Goal: Check status: Check status

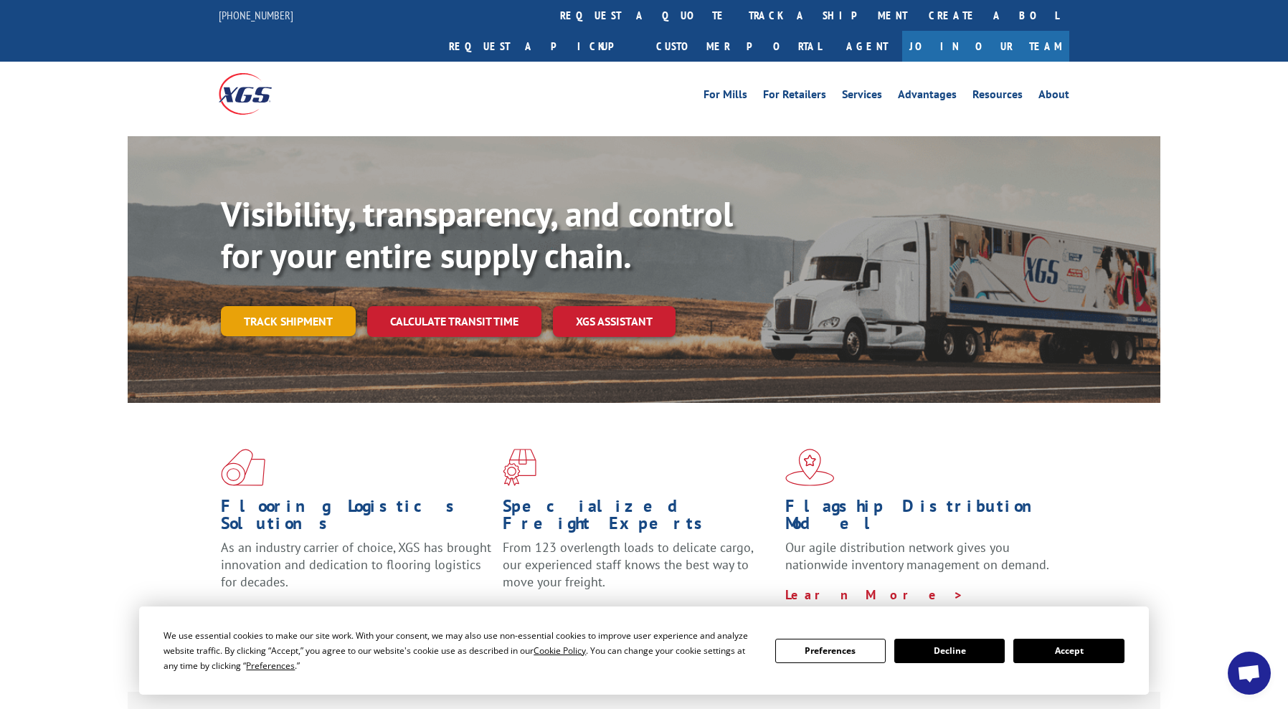
click at [296, 306] on link "Track shipment" at bounding box center [288, 321] width 135 height 30
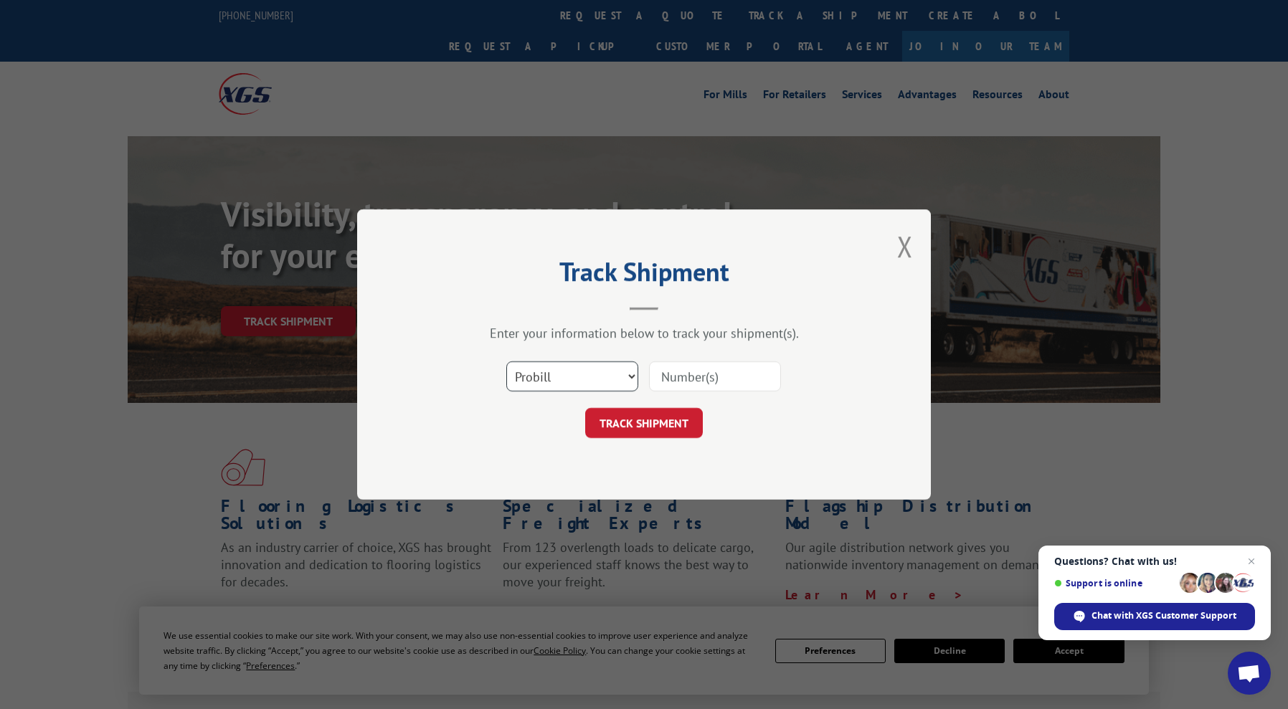
click at [567, 376] on select "Select category... Probill BOL PO" at bounding box center [572, 377] width 132 height 30
click at [506, 362] on select "Select category... Probill BOL PO" at bounding box center [572, 377] width 132 height 30
click at [574, 379] on select "Select category... Probill BOL PO" at bounding box center [572, 377] width 132 height 30
select select "bol"
click at [506, 362] on select "Select category... Probill BOL PO" at bounding box center [572, 377] width 132 height 30
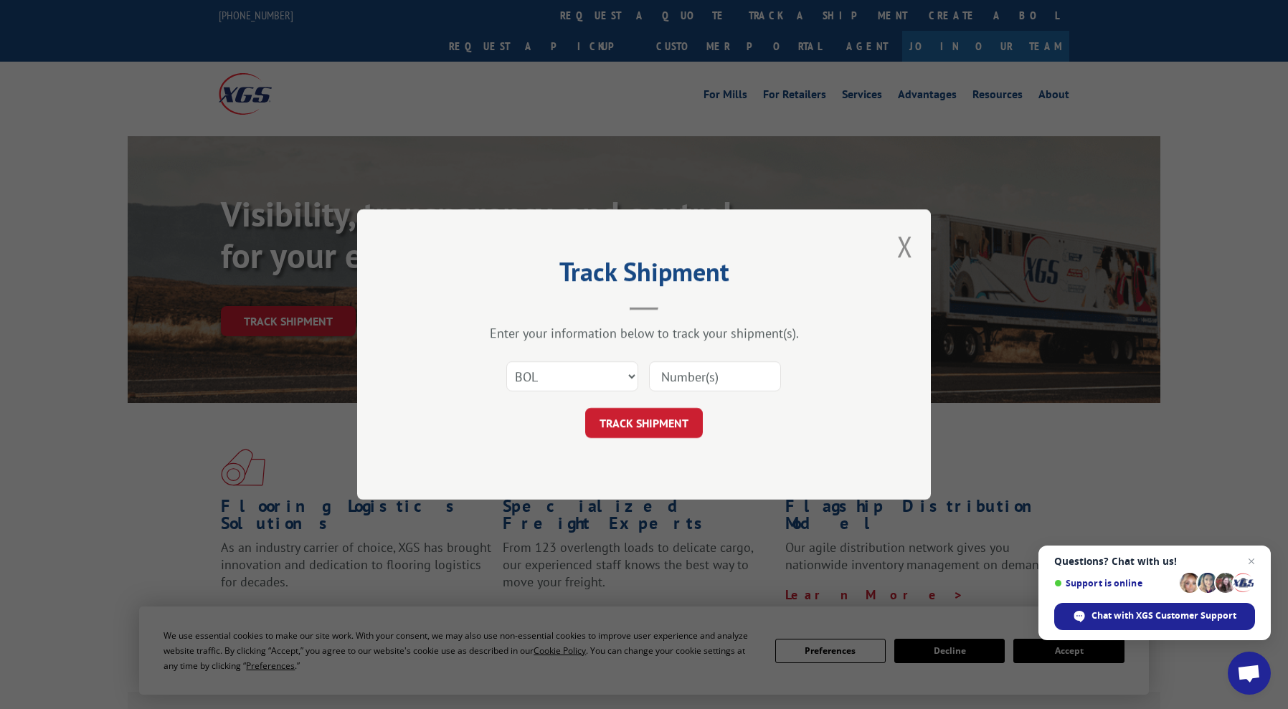
click at [712, 382] on input at bounding box center [715, 377] width 132 height 30
type input "1"
paste input "IN TRANSIT"
type input "I"
type input "17402278"
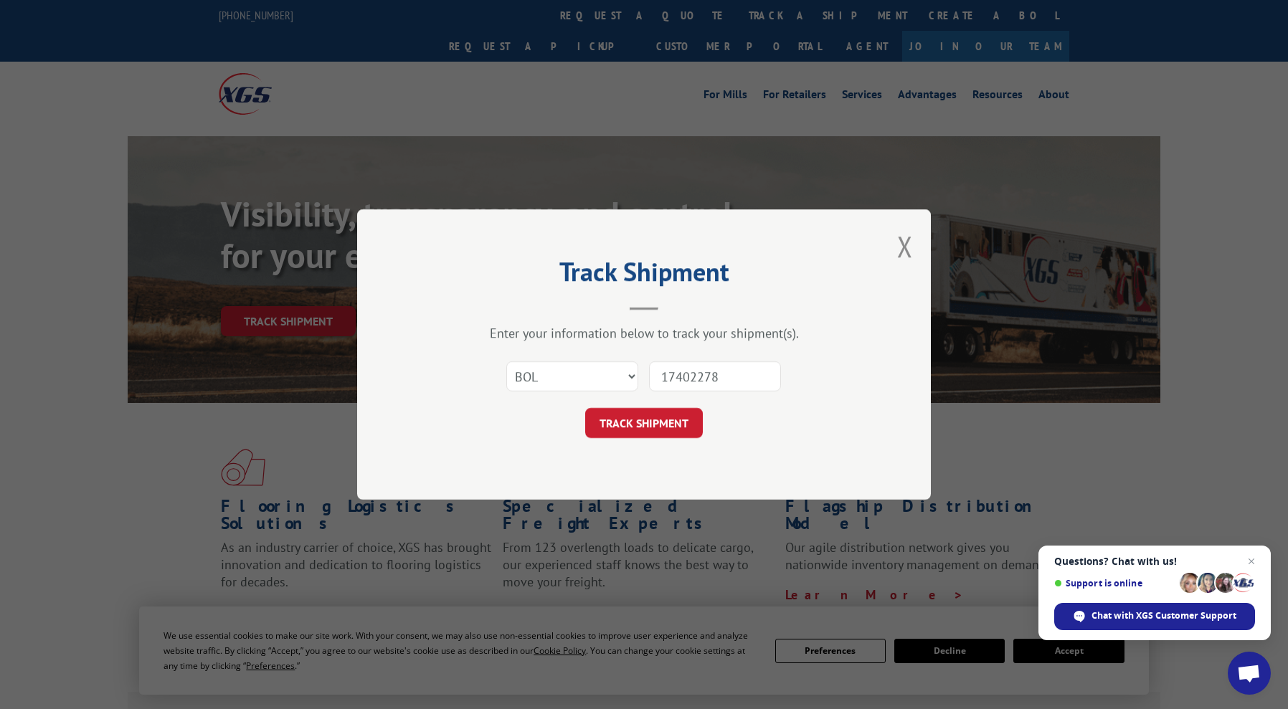
click button "TRACK SHIPMENT" at bounding box center [644, 423] width 118 height 30
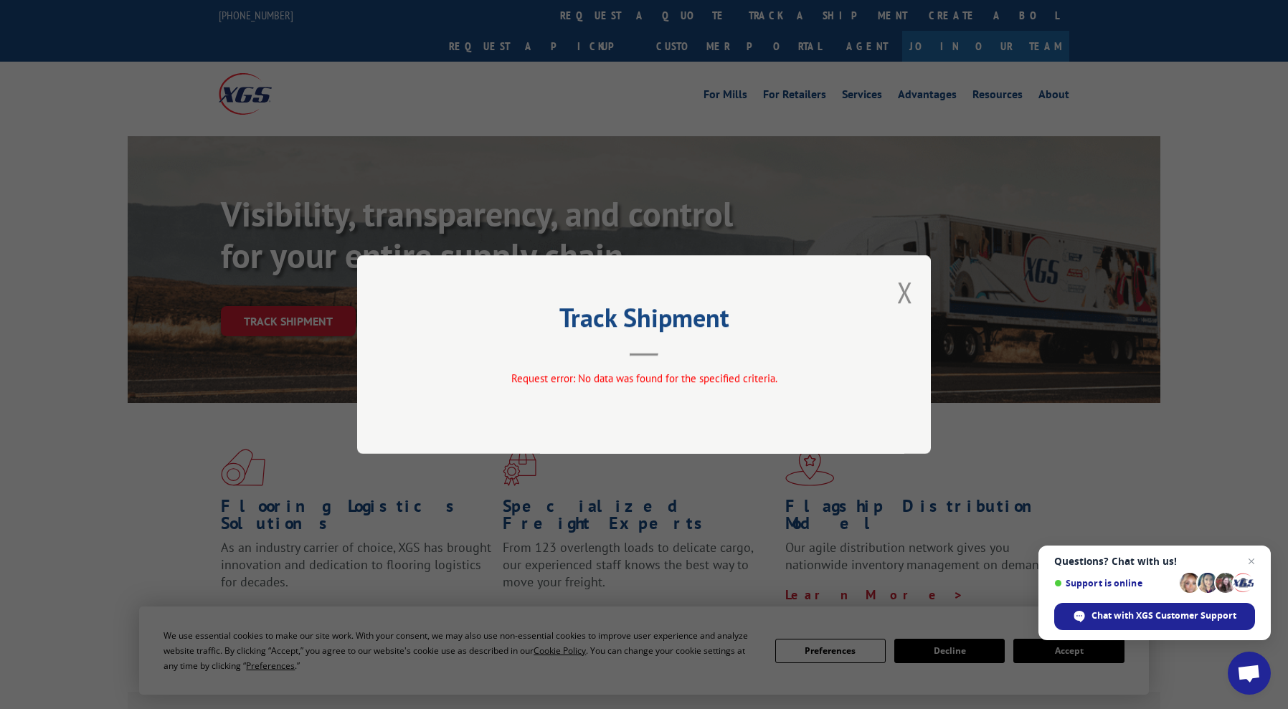
click at [917, 293] on div "Track Shipment Request error: No data was found for the specified criteria." at bounding box center [644, 354] width 574 height 199
click at [904, 278] on button "Close modal" at bounding box center [905, 292] width 16 height 38
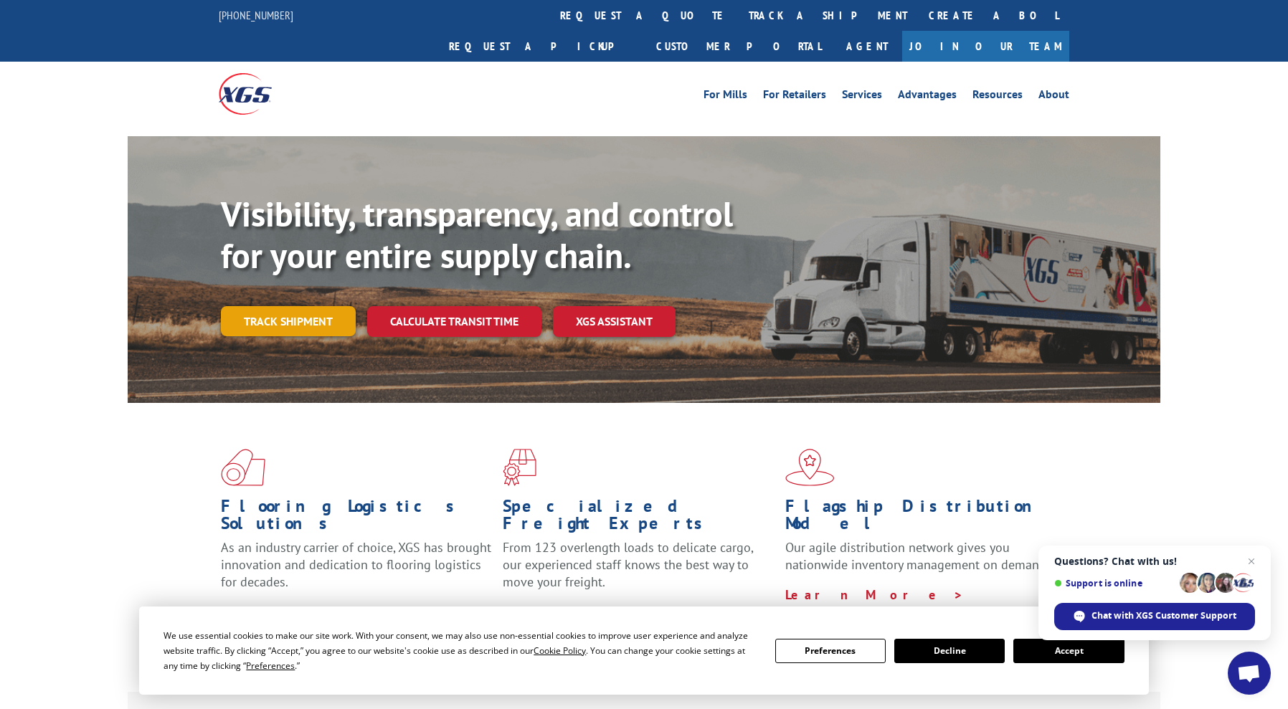
click at [270, 306] on link "Track shipment" at bounding box center [288, 321] width 135 height 30
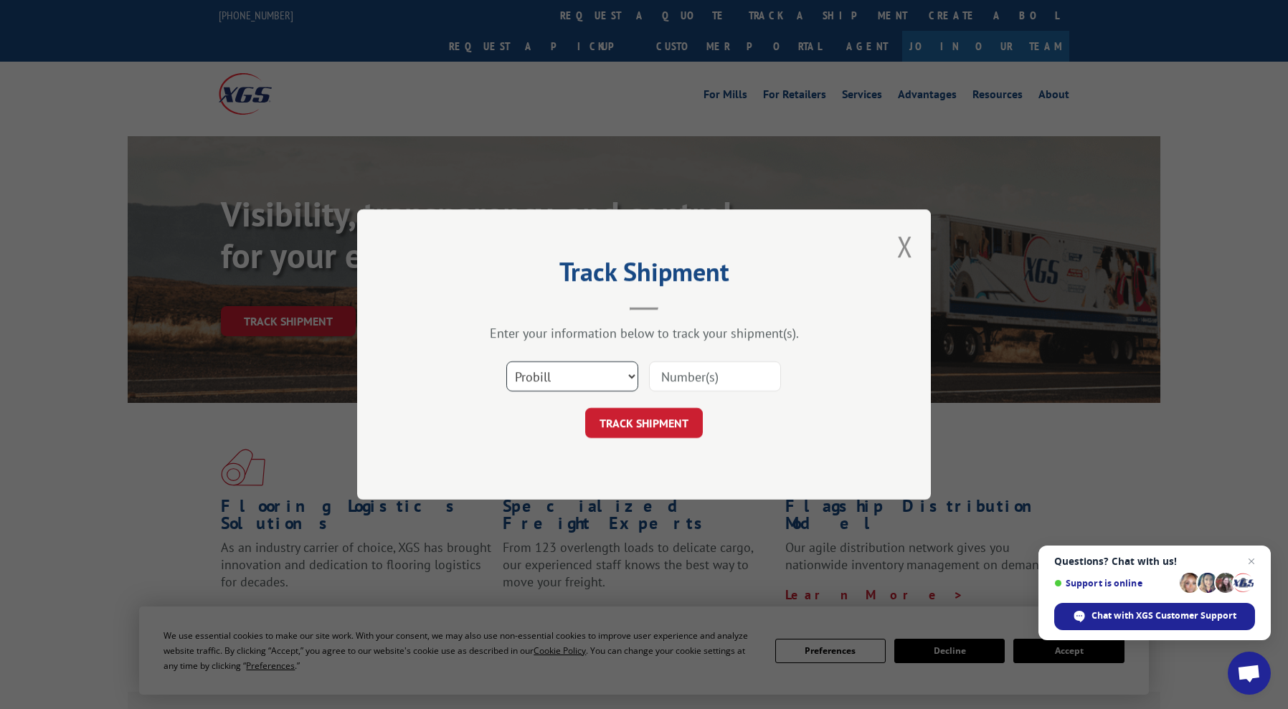
click at [595, 380] on select "Select category... Probill BOL PO" at bounding box center [572, 377] width 132 height 30
click at [506, 362] on select "Select category... Probill BOL PO" at bounding box center [572, 377] width 132 height 30
click at [712, 373] on input at bounding box center [715, 377] width 132 height 30
type input "17402278"
click at [613, 423] on button "TRACK SHIPMENT" at bounding box center [644, 423] width 118 height 30
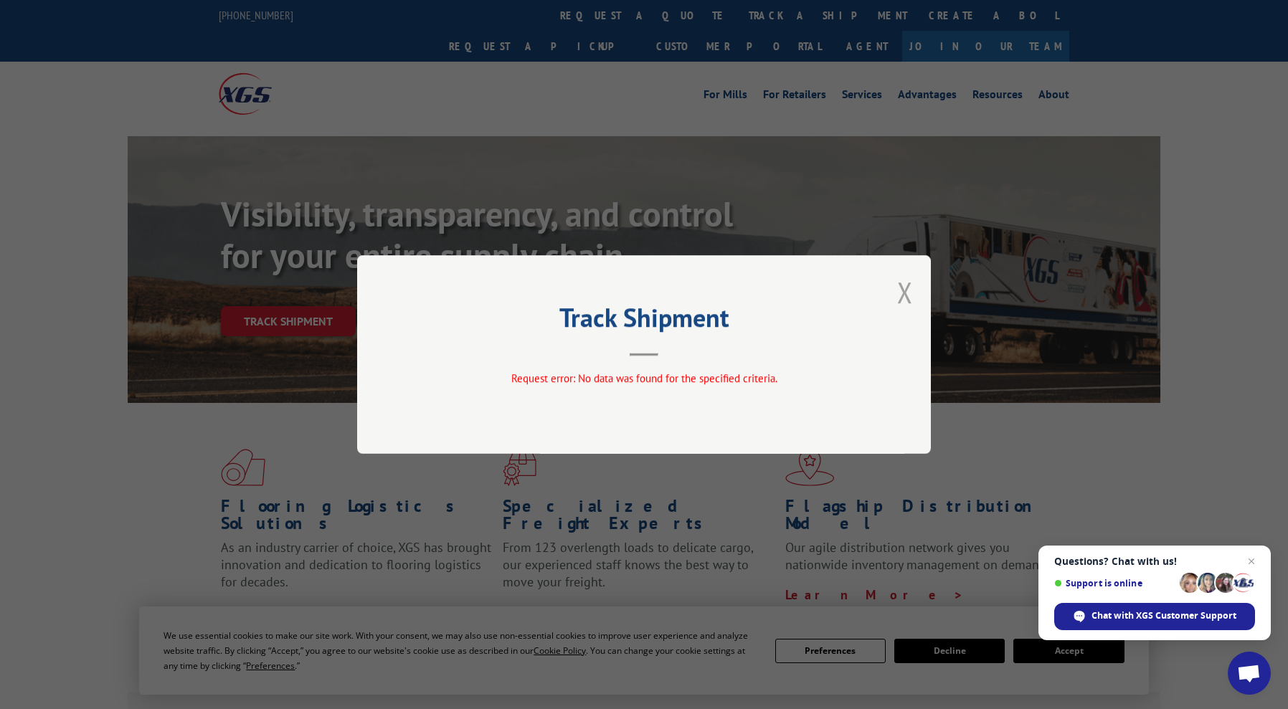
click at [908, 301] on button "Close modal" at bounding box center [905, 292] width 16 height 38
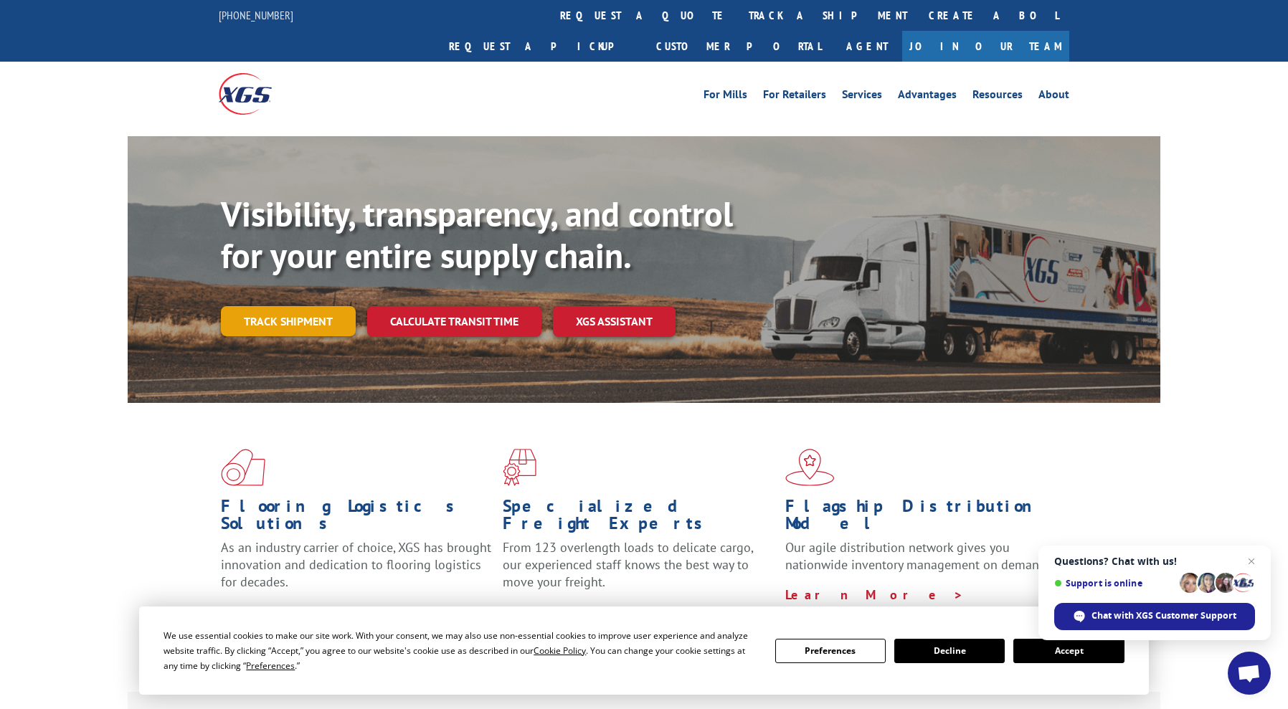
click at [303, 306] on link "Track shipment" at bounding box center [288, 321] width 135 height 30
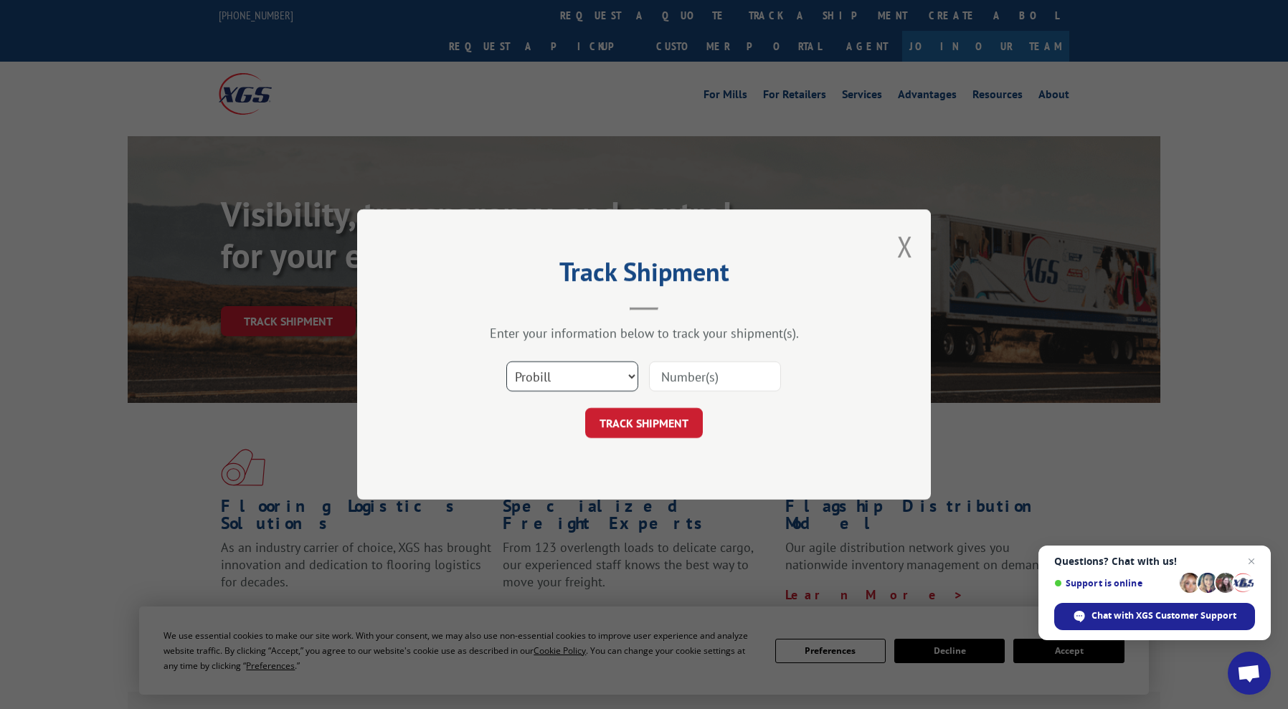
click at [591, 382] on select "Select category... Probill BOL PO" at bounding box center [572, 377] width 132 height 30
select select "po"
click at [506, 362] on select "Select category... Probill BOL PO" at bounding box center [572, 377] width 132 height 30
click at [686, 373] on input at bounding box center [715, 377] width 132 height 30
paste input "12121"
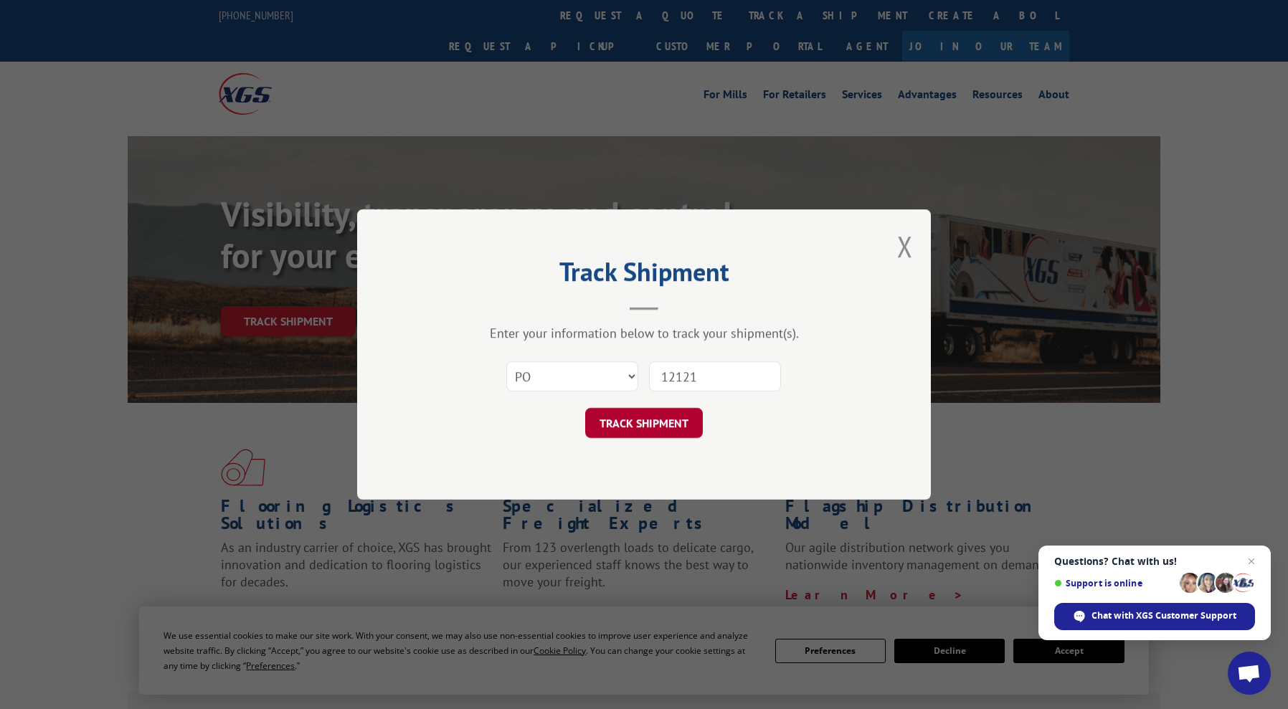
type input "12121"
click at [652, 420] on button "TRACK SHIPMENT" at bounding box center [644, 423] width 118 height 30
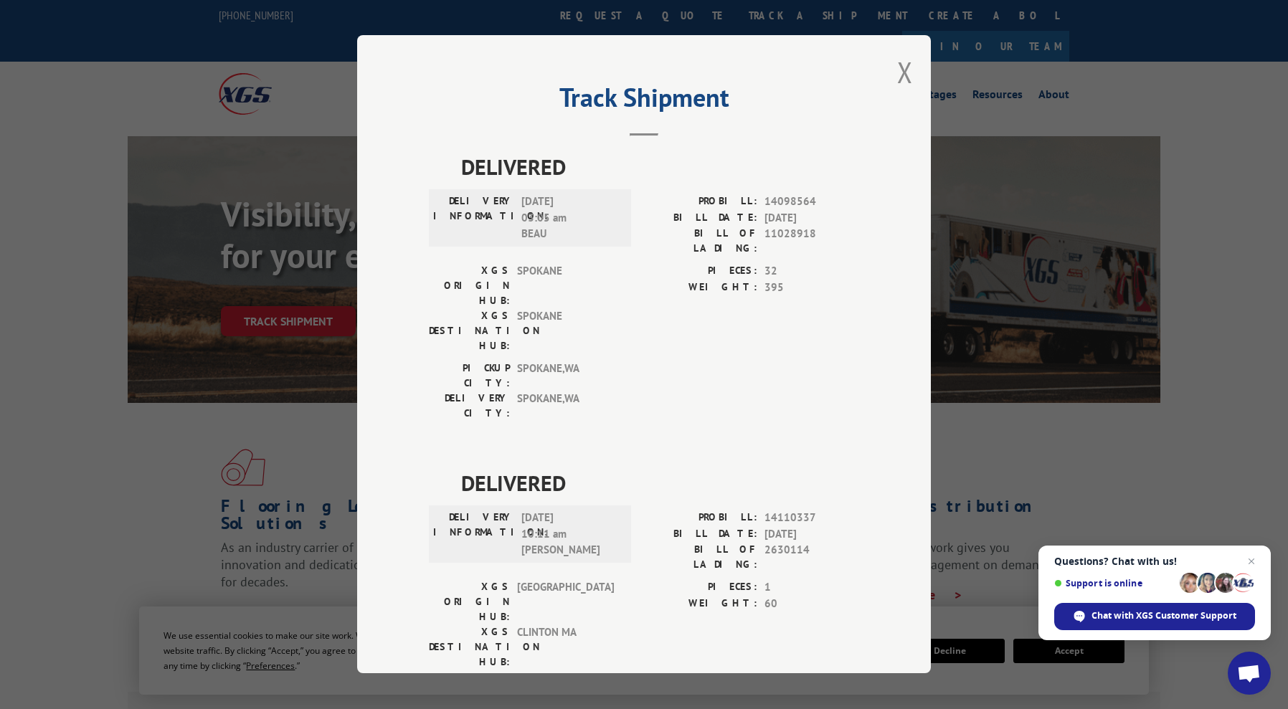
scroll to position [3, 0]
click at [898, 58] on button "Close modal" at bounding box center [905, 69] width 16 height 38
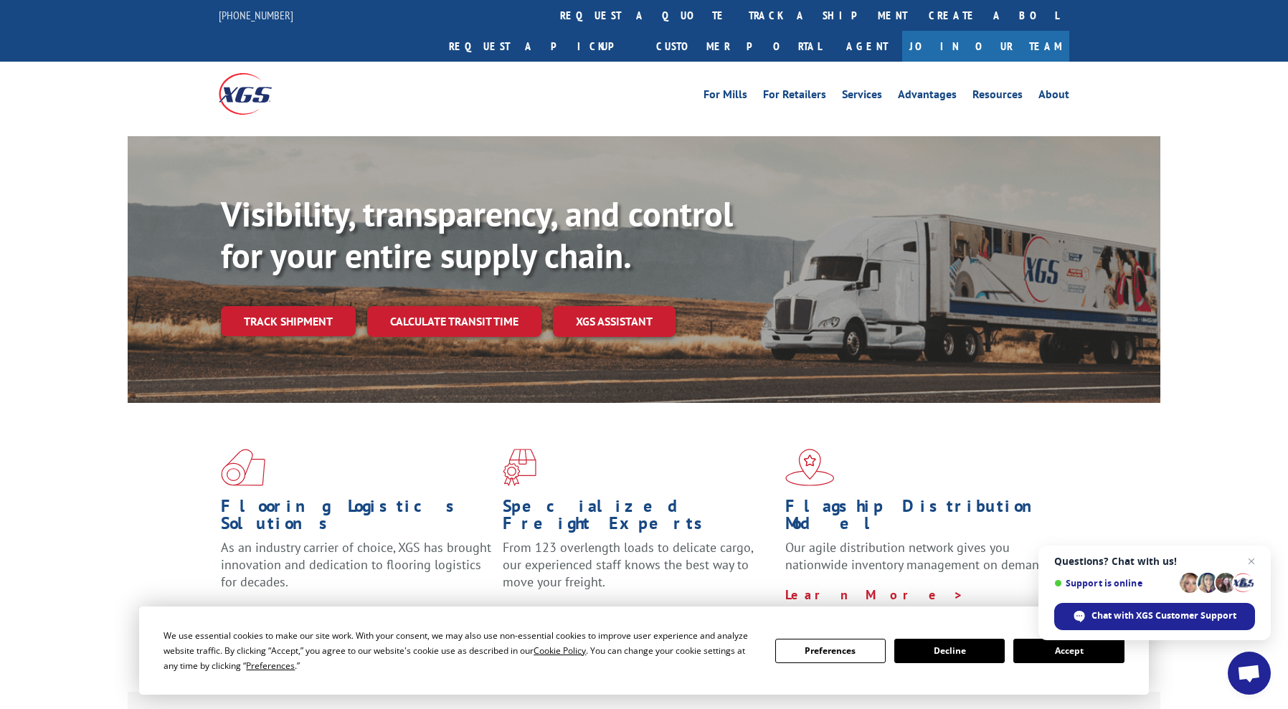
drag, startPoint x: 235, startPoint y: 291, endPoint x: 246, endPoint y: 197, distance: 95.3
click at [235, 306] on link "Track shipment" at bounding box center [288, 321] width 135 height 30
click at [307, 306] on link "Track shipment" at bounding box center [288, 321] width 135 height 30
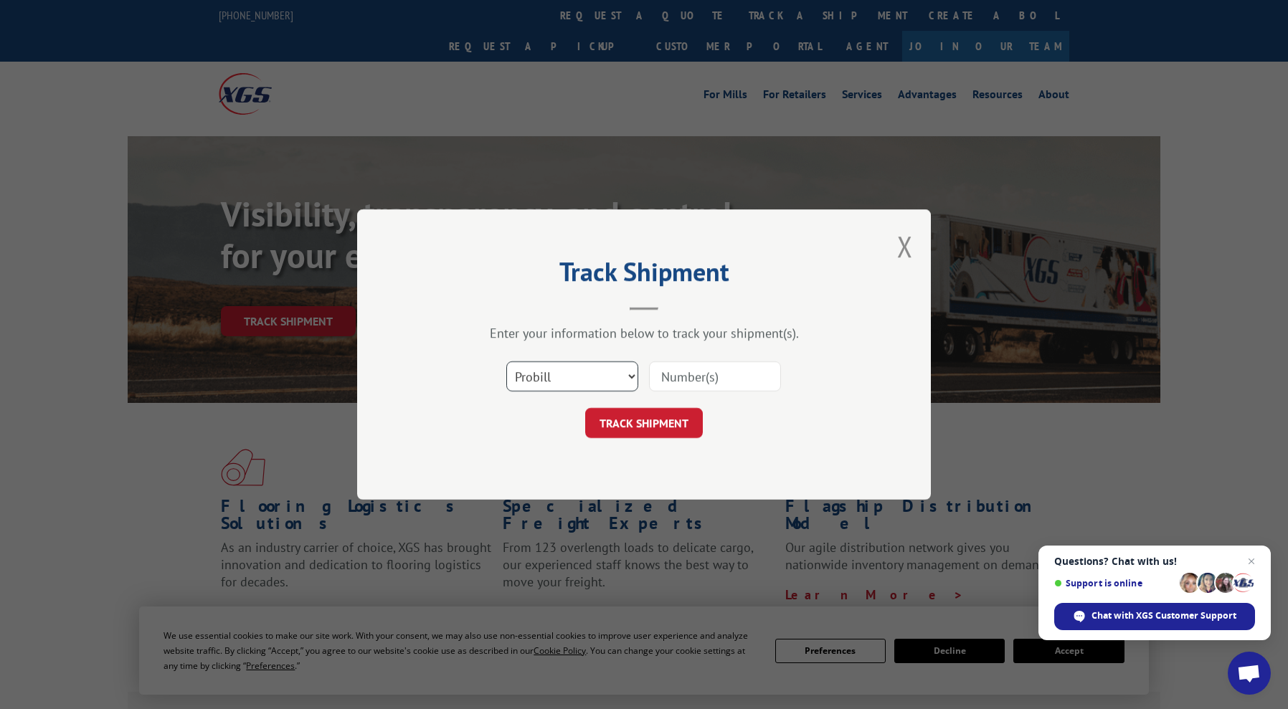
click at [580, 364] on select "Select category... Probill BOL PO" at bounding box center [572, 377] width 132 height 30
click at [908, 240] on button "Close modal" at bounding box center [905, 246] width 16 height 38
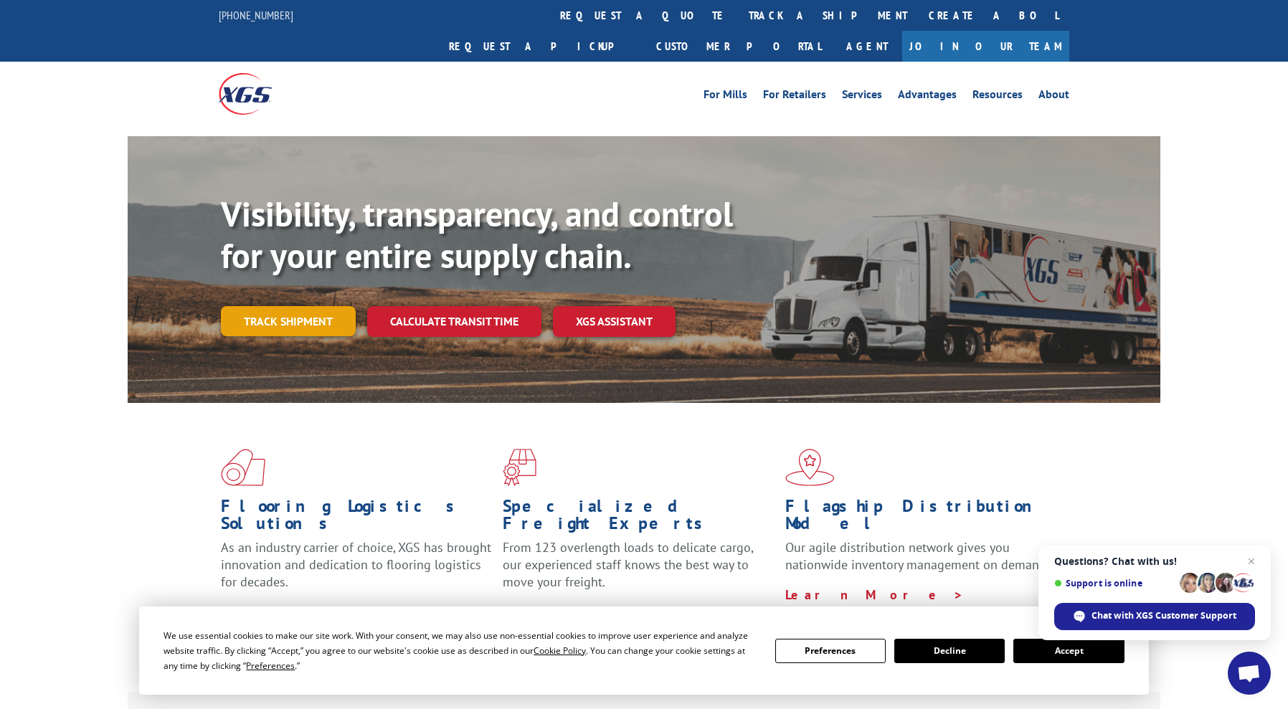
click at [274, 306] on link "Track shipment" at bounding box center [288, 321] width 135 height 30
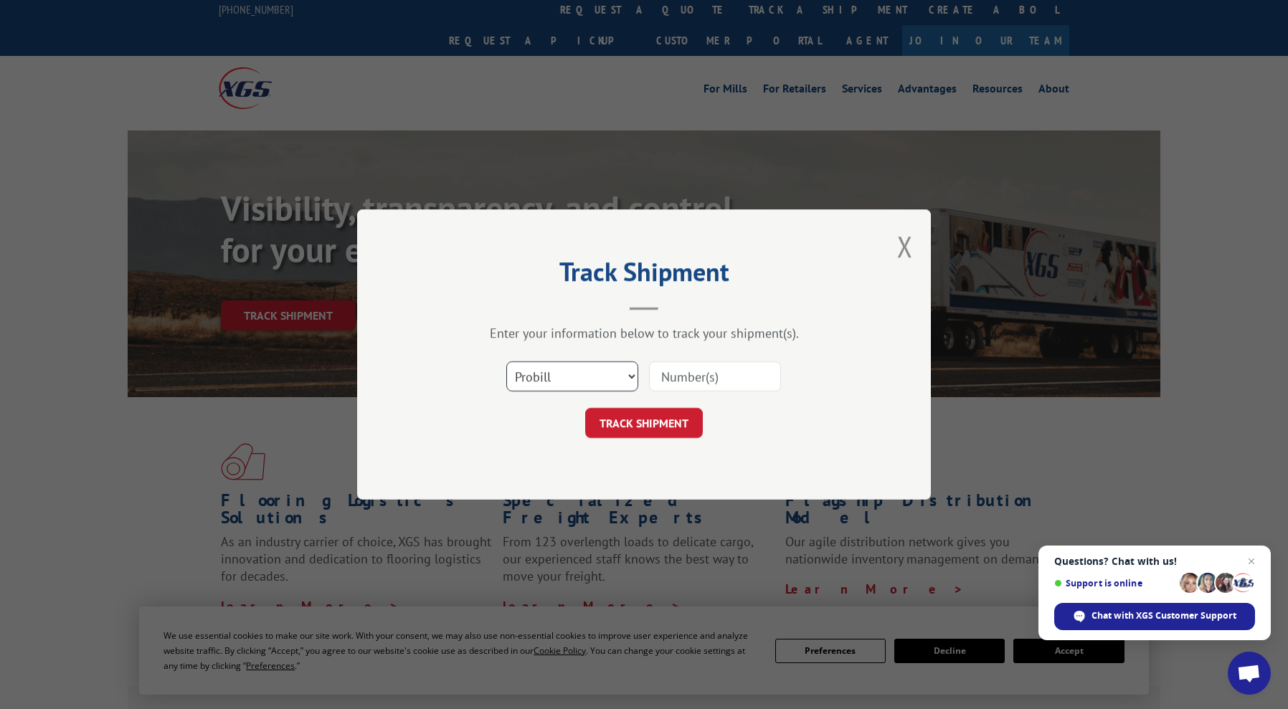
click at [591, 384] on select "Select category... Probill BOL PO" at bounding box center [572, 377] width 132 height 30
click at [506, 362] on select "Select category... Probill BOL PO" at bounding box center [572, 377] width 132 height 30
click at [684, 369] on input at bounding box center [715, 377] width 132 height 30
type input "17402278"
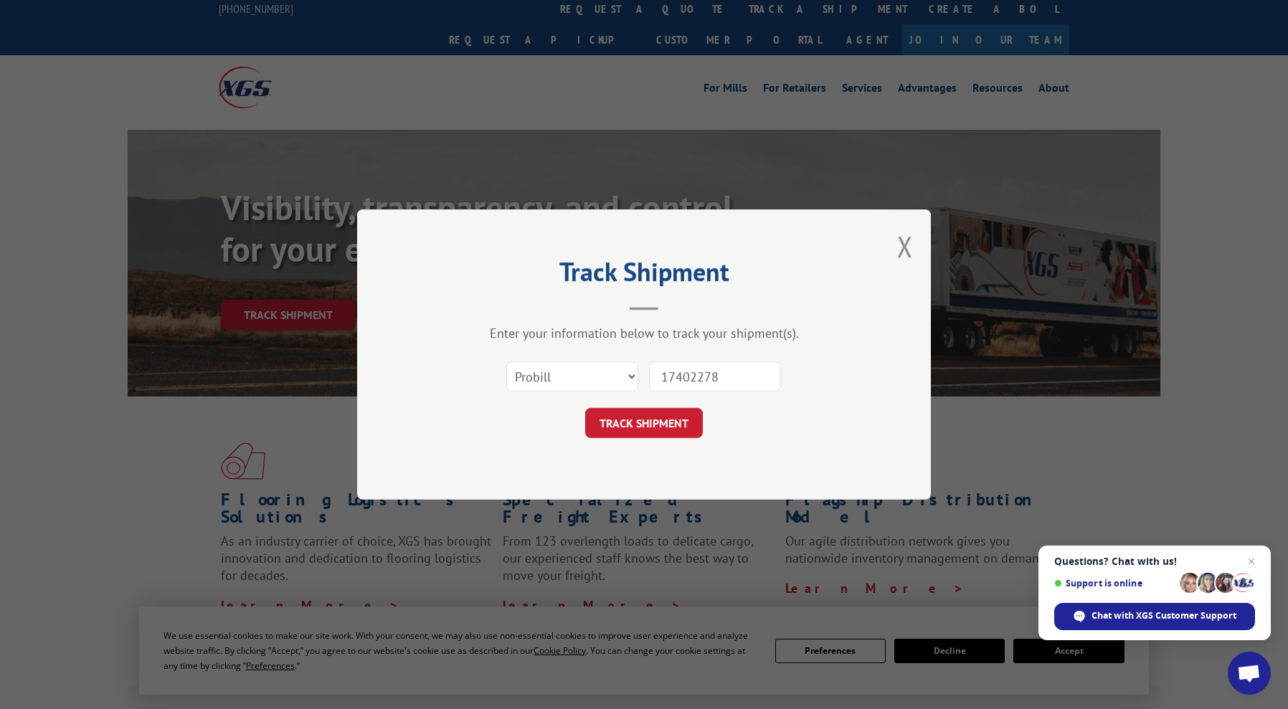
scroll to position [0, 0]
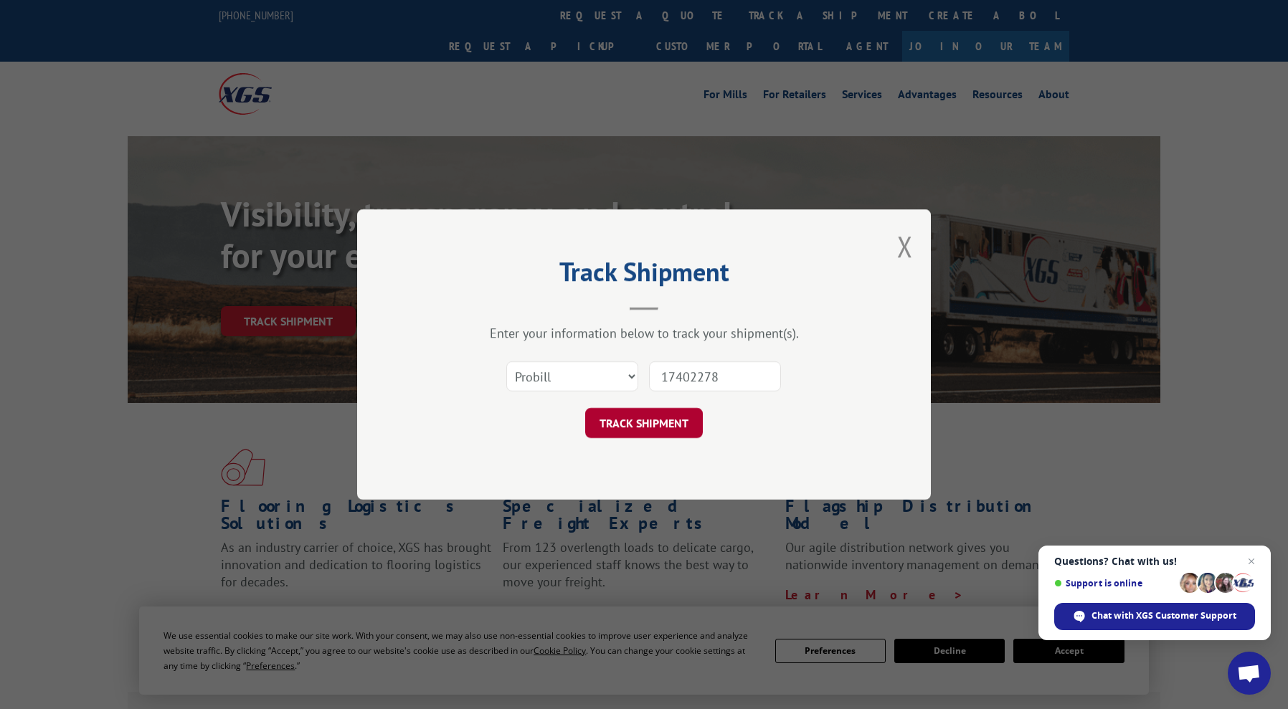
click at [655, 431] on button "TRACK SHIPMENT" at bounding box center [644, 423] width 118 height 30
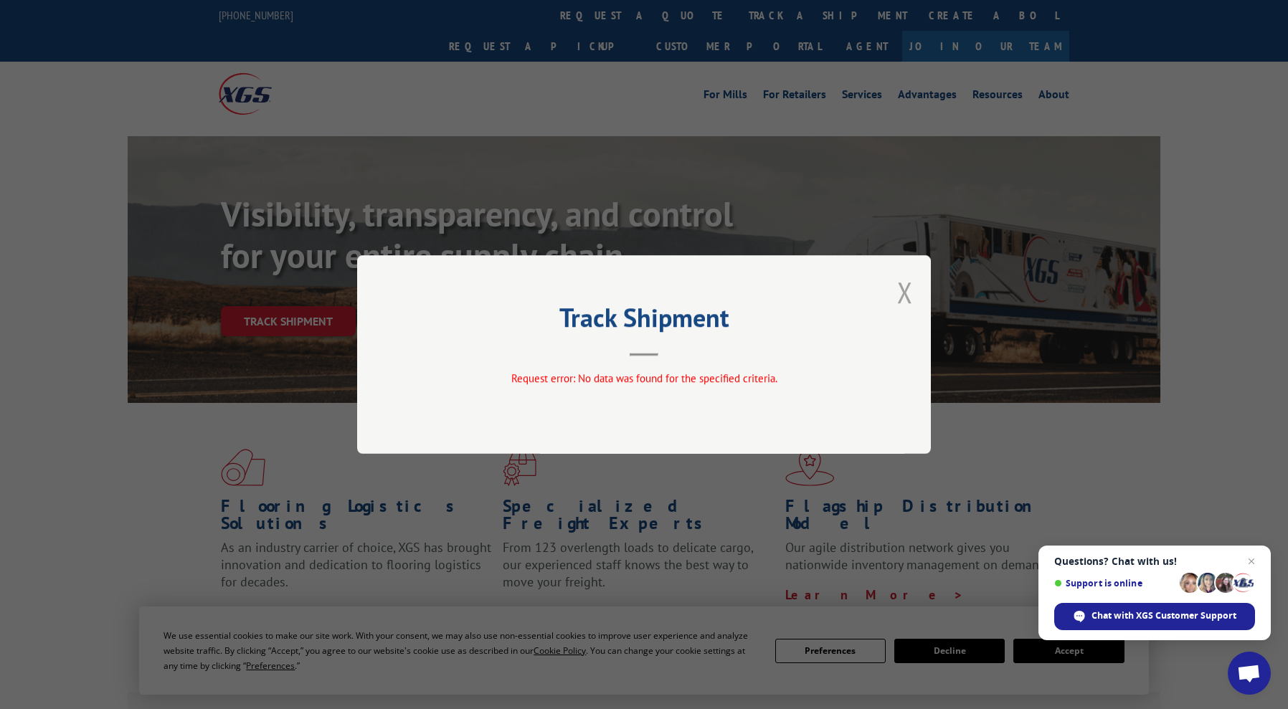
click at [909, 280] on button "Close modal" at bounding box center [905, 292] width 16 height 38
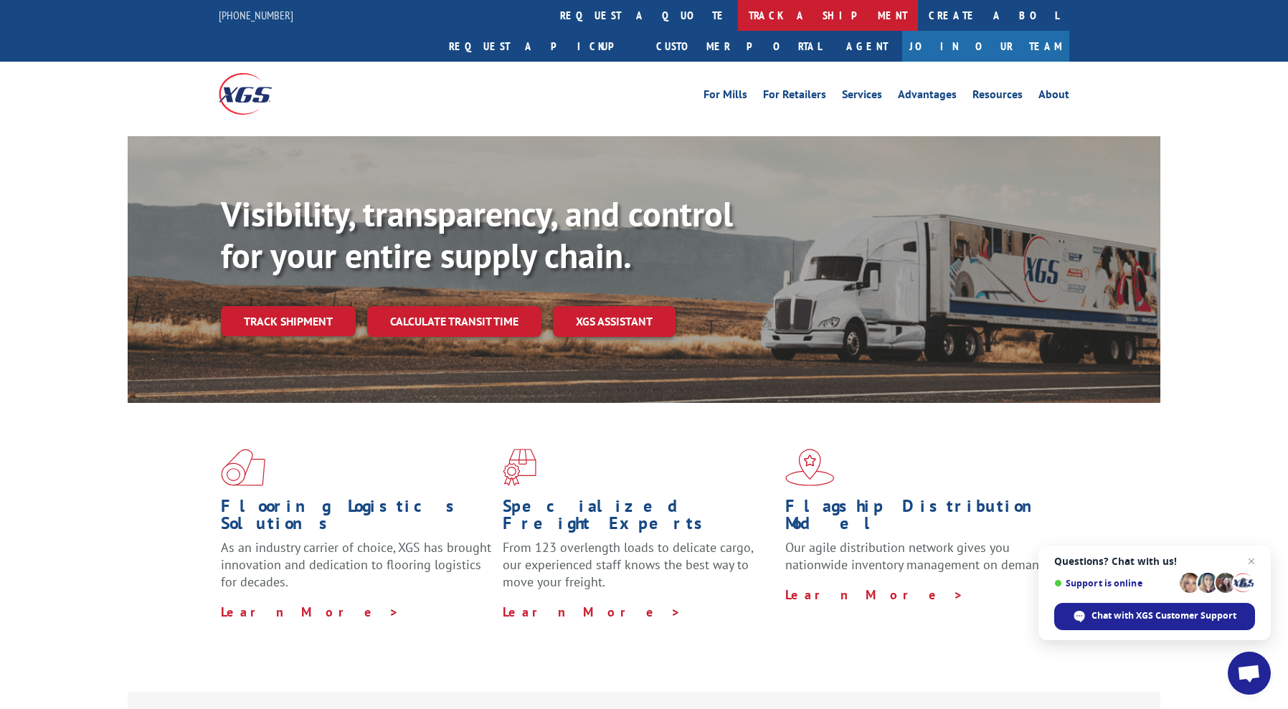
click at [738, 22] on link "track a shipment" at bounding box center [828, 15] width 180 height 31
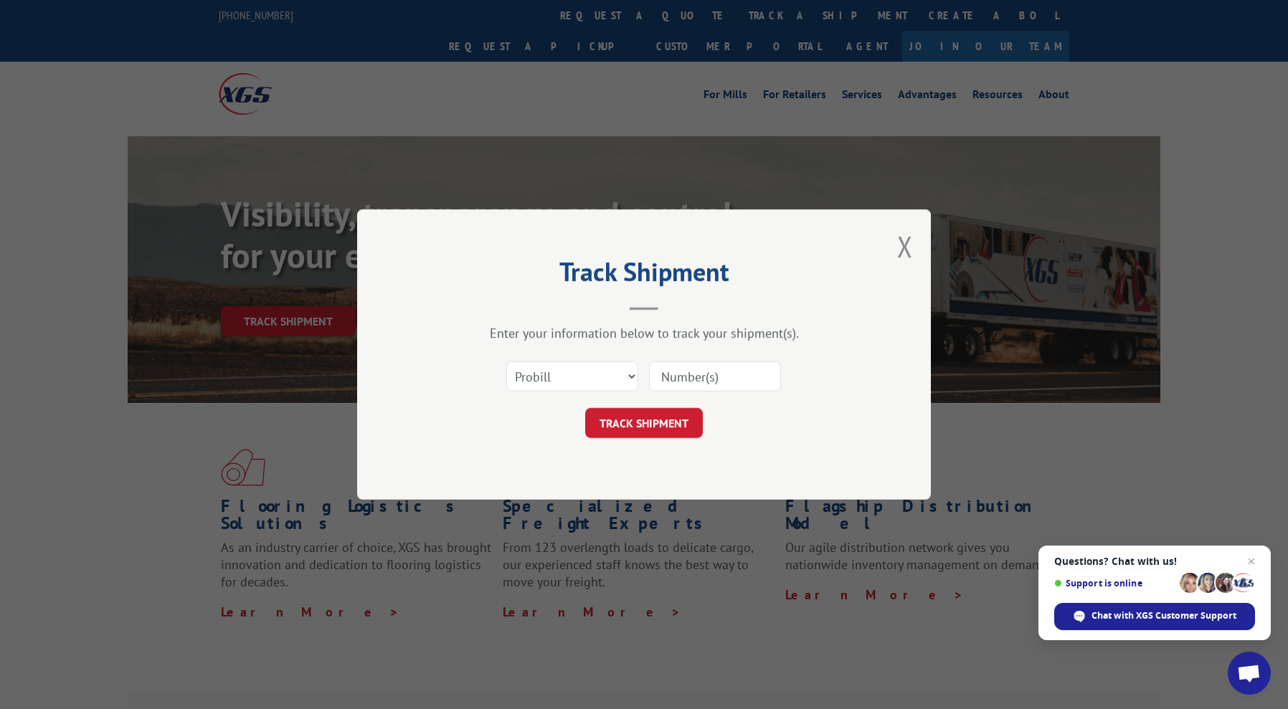
click at [670, 369] on input at bounding box center [715, 377] width 132 height 30
paste input "SI1622226"
type input "SI1622226"
click at [660, 422] on button "TRACK SHIPMENT" at bounding box center [644, 423] width 118 height 30
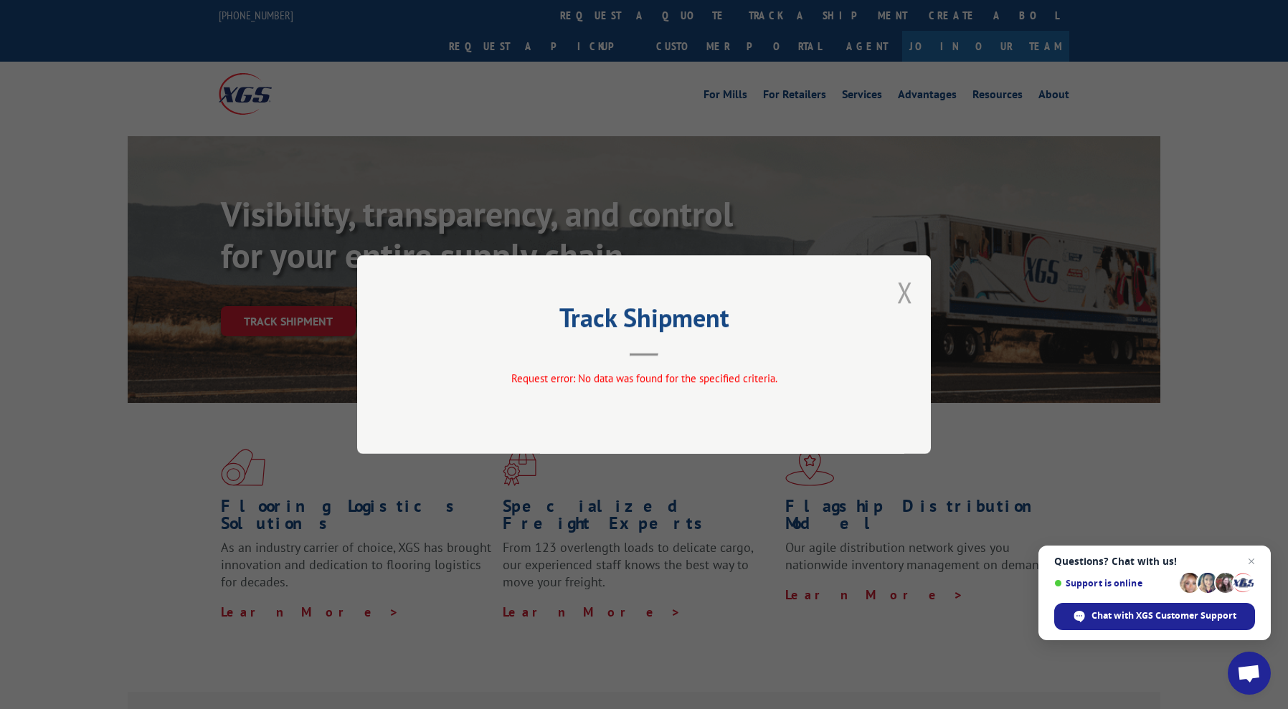
click at [912, 294] on button "Close modal" at bounding box center [905, 292] width 16 height 38
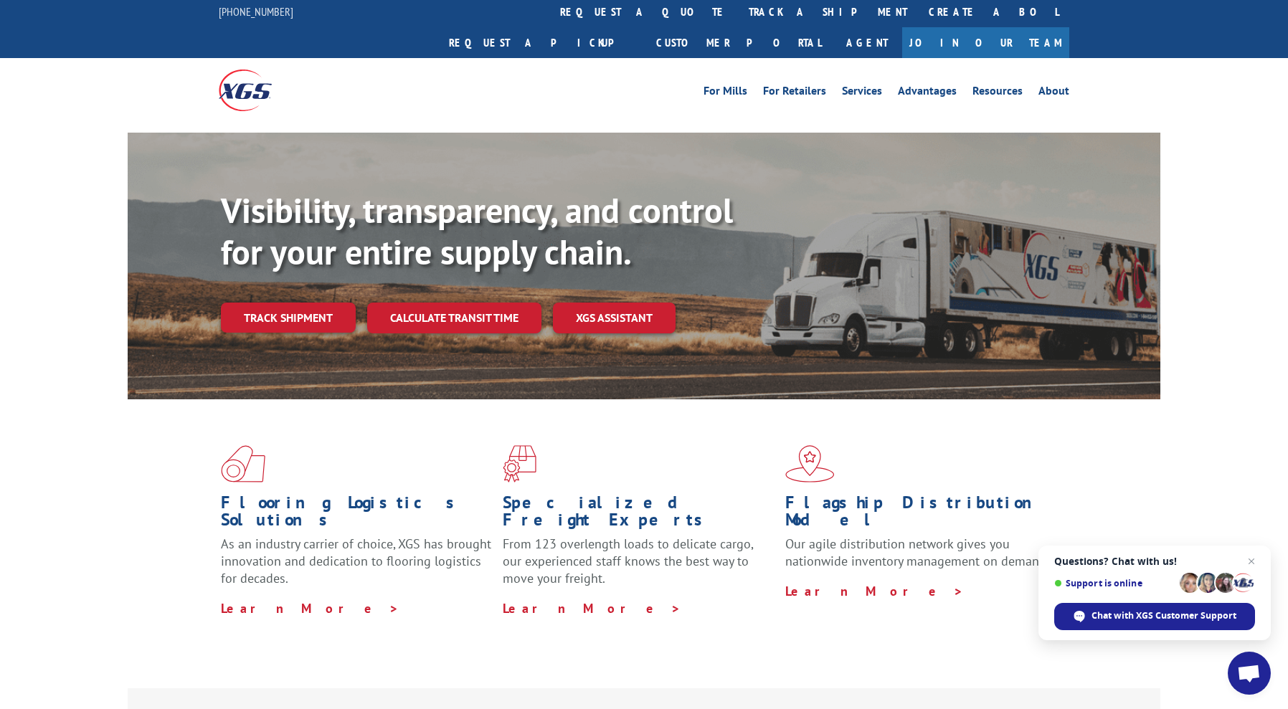
scroll to position [5, 0]
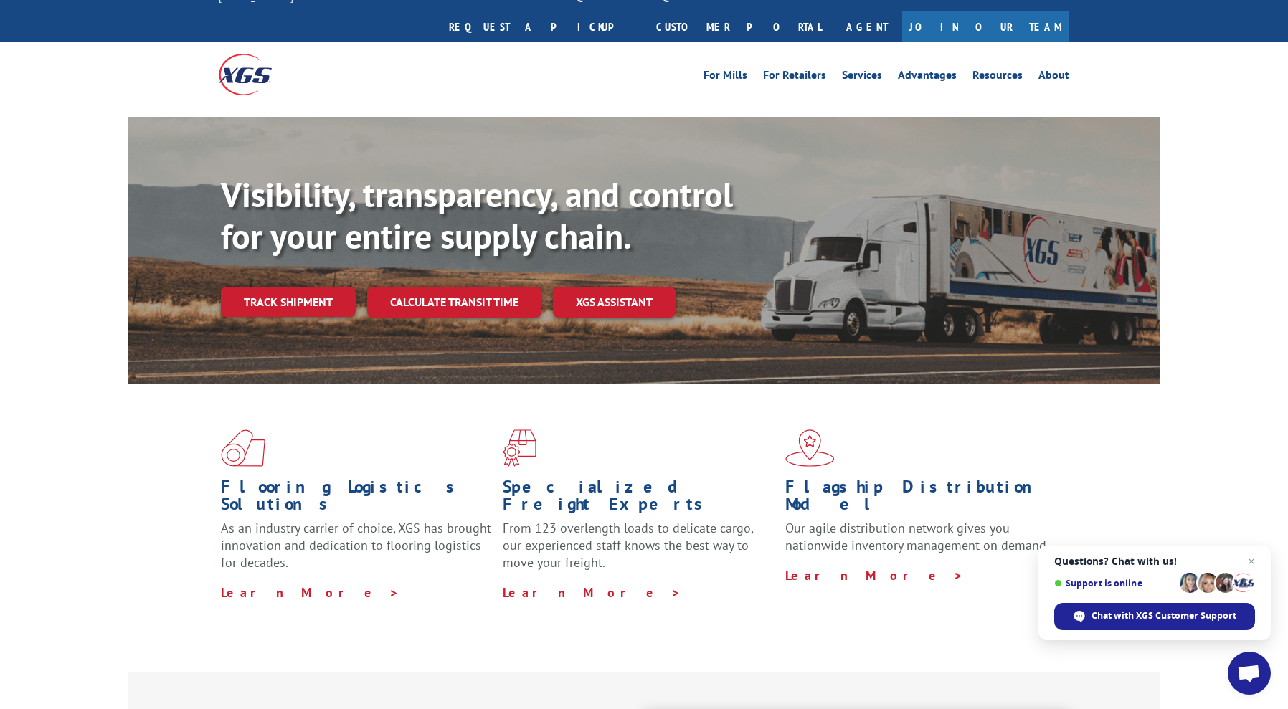
scroll to position [6, 0]
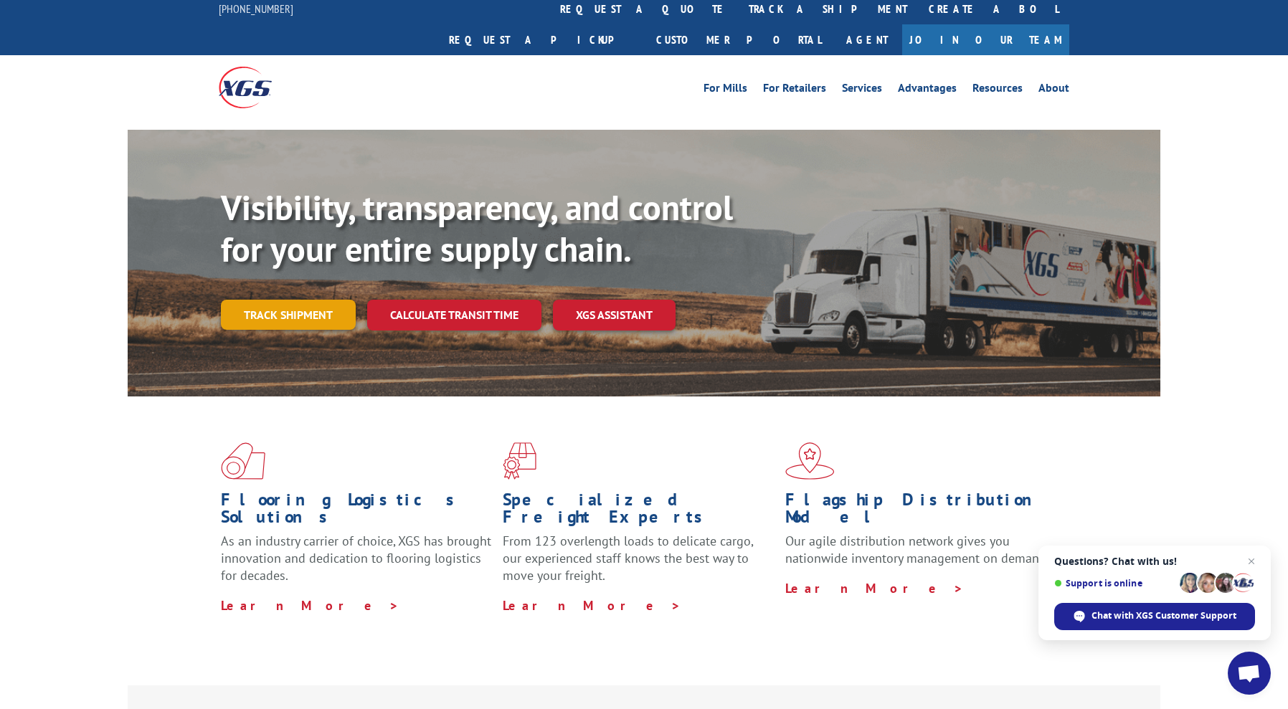
click at [238, 300] on link "Track shipment" at bounding box center [288, 315] width 135 height 30
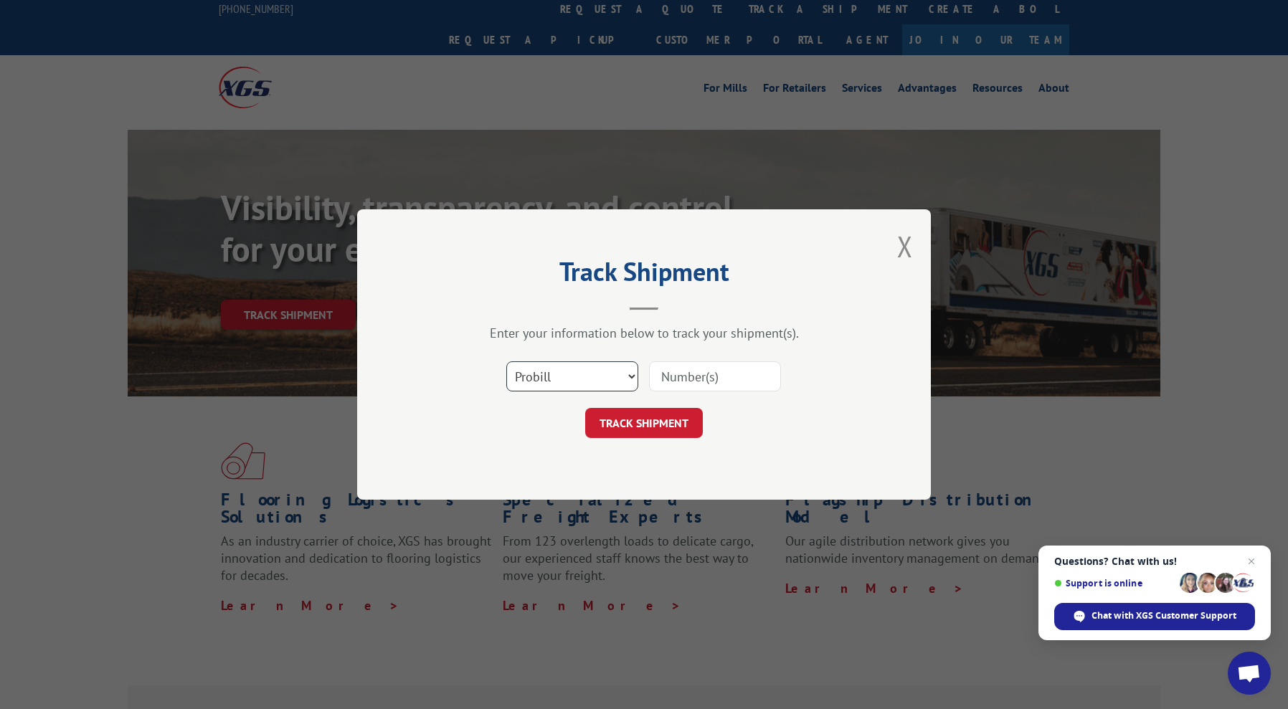
scroll to position [0, 0]
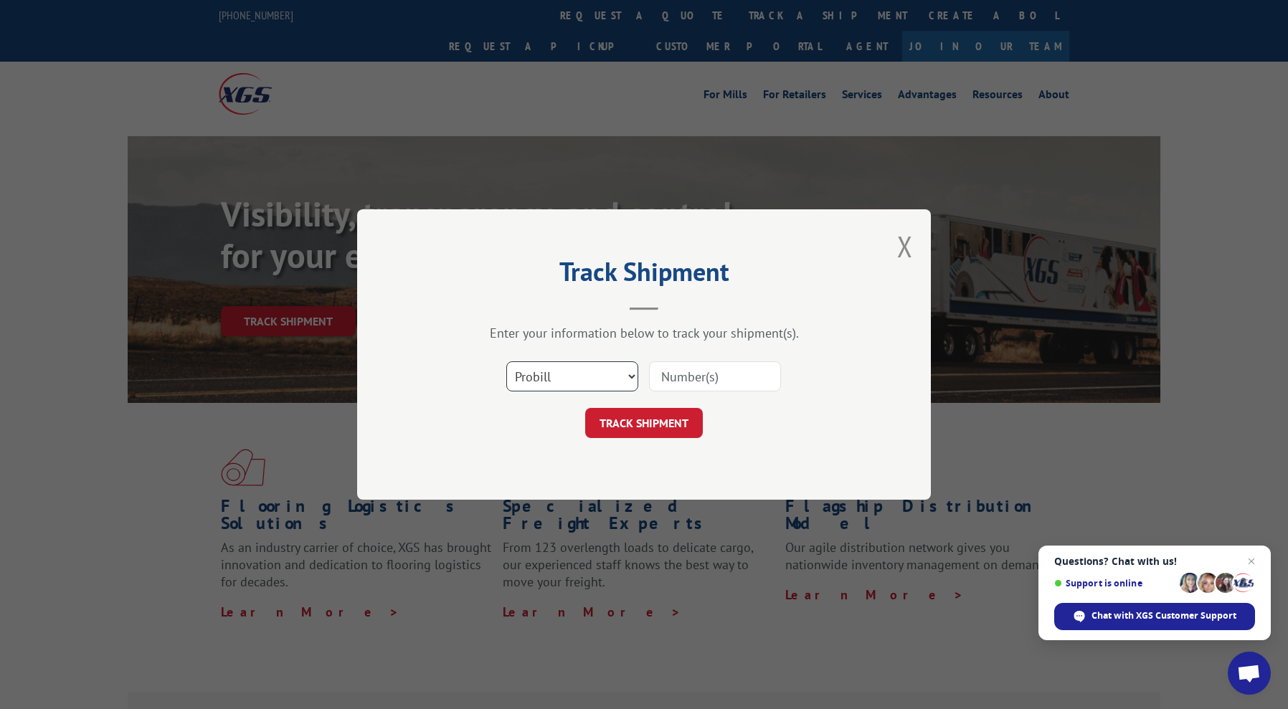
click at [585, 367] on select "Select category... Probill BOL PO" at bounding box center [572, 377] width 132 height 30
select select "bol"
click at [506, 362] on select "Select category... Probill BOL PO" at bounding box center [572, 377] width 132 height 30
click at [717, 380] on input at bounding box center [715, 377] width 132 height 30
type input "17402278"
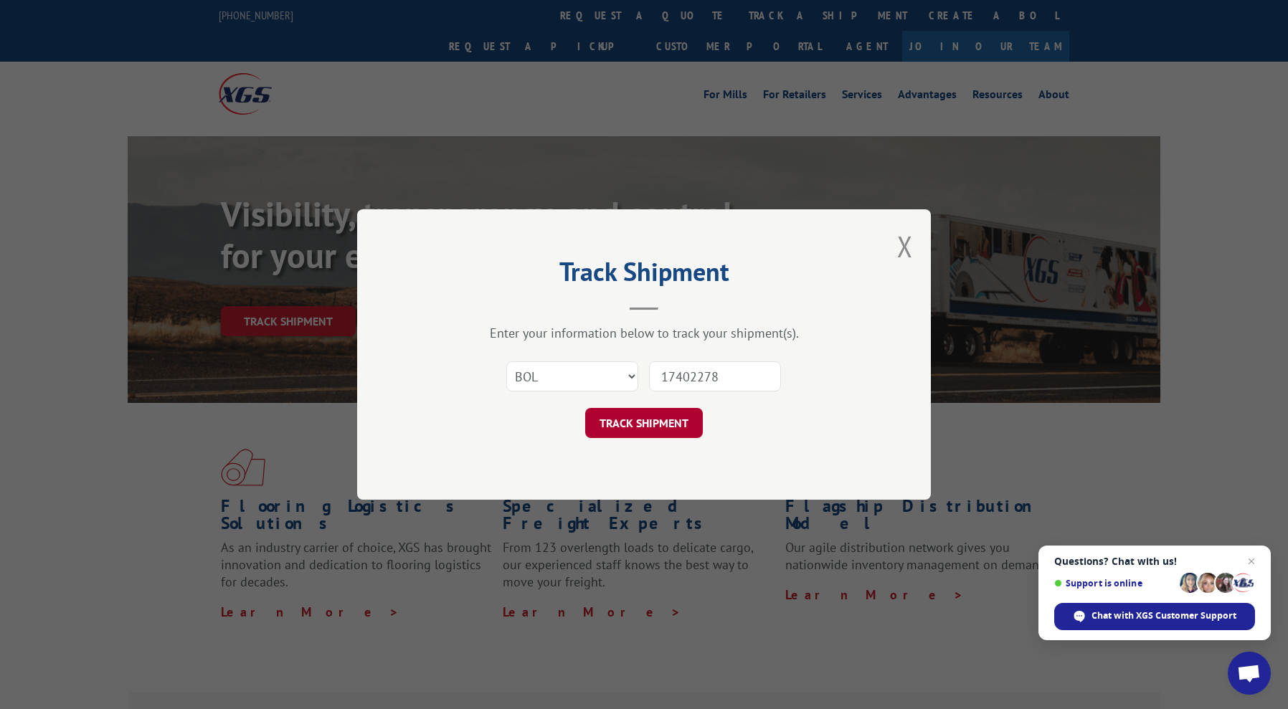
click at [677, 426] on button "TRACK SHIPMENT" at bounding box center [644, 423] width 118 height 30
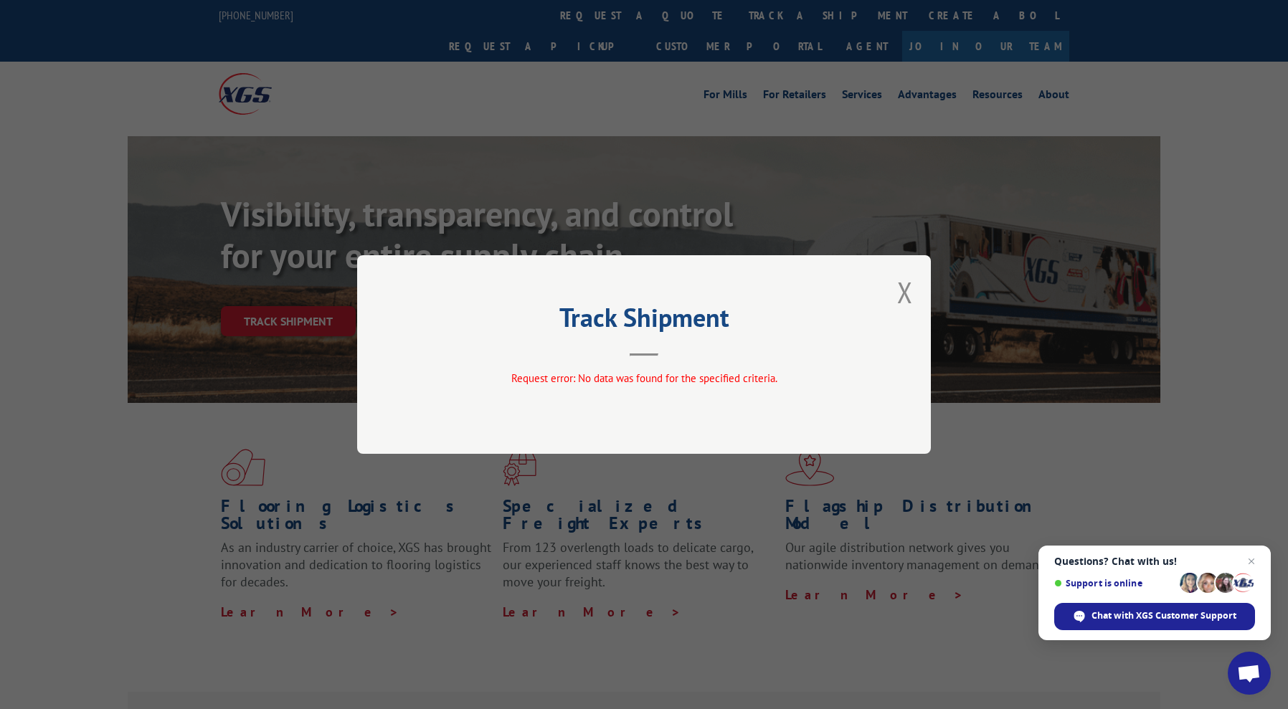
drag, startPoint x: 896, startPoint y: 294, endPoint x: 518, endPoint y: 476, distance: 419.3
click at [895, 295] on div "Track Shipment Request error: No data was found for the specified criteria." at bounding box center [644, 354] width 574 height 199
drag, startPoint x: 900, startPoint y: 293, endPoint x: 889, endPoint y: 291, distance: 10.9
click at [898, 293] on button "Close modal" at bounding box center [905, 292] width 16 height 38
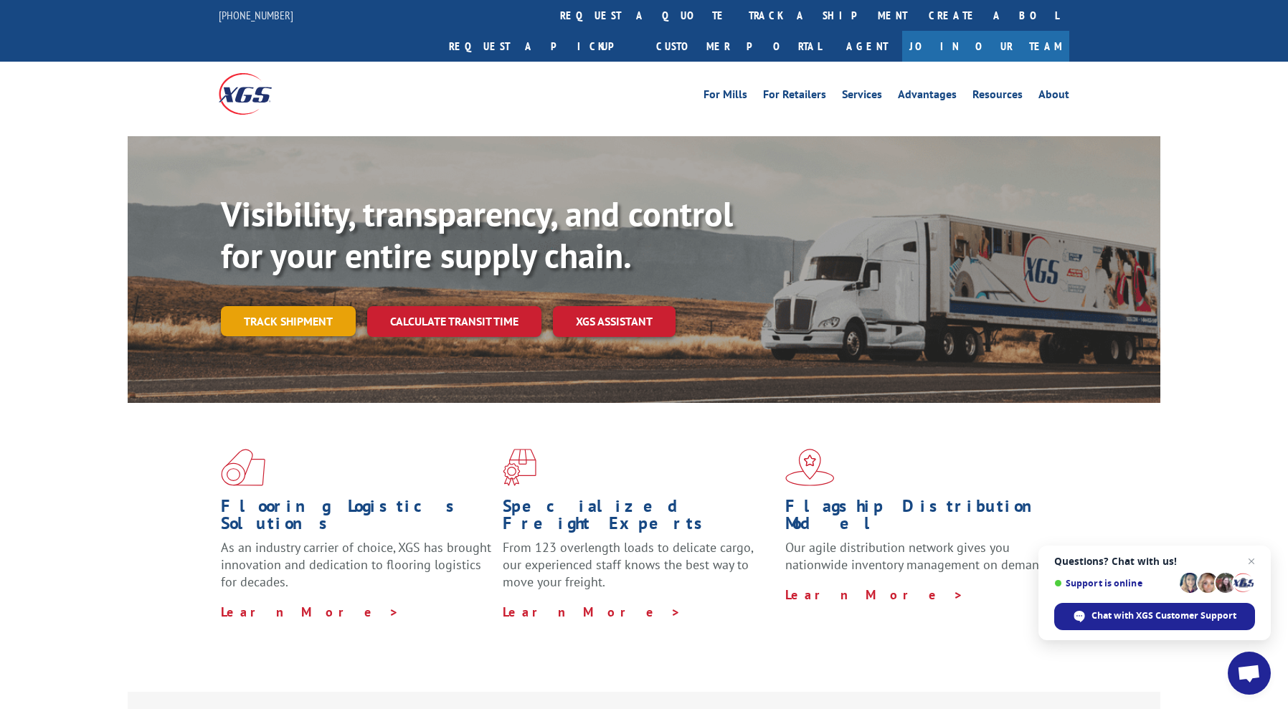
click at [293, 306] on link "Track shipment" at bounding box center [288, 321] width 135 height 30
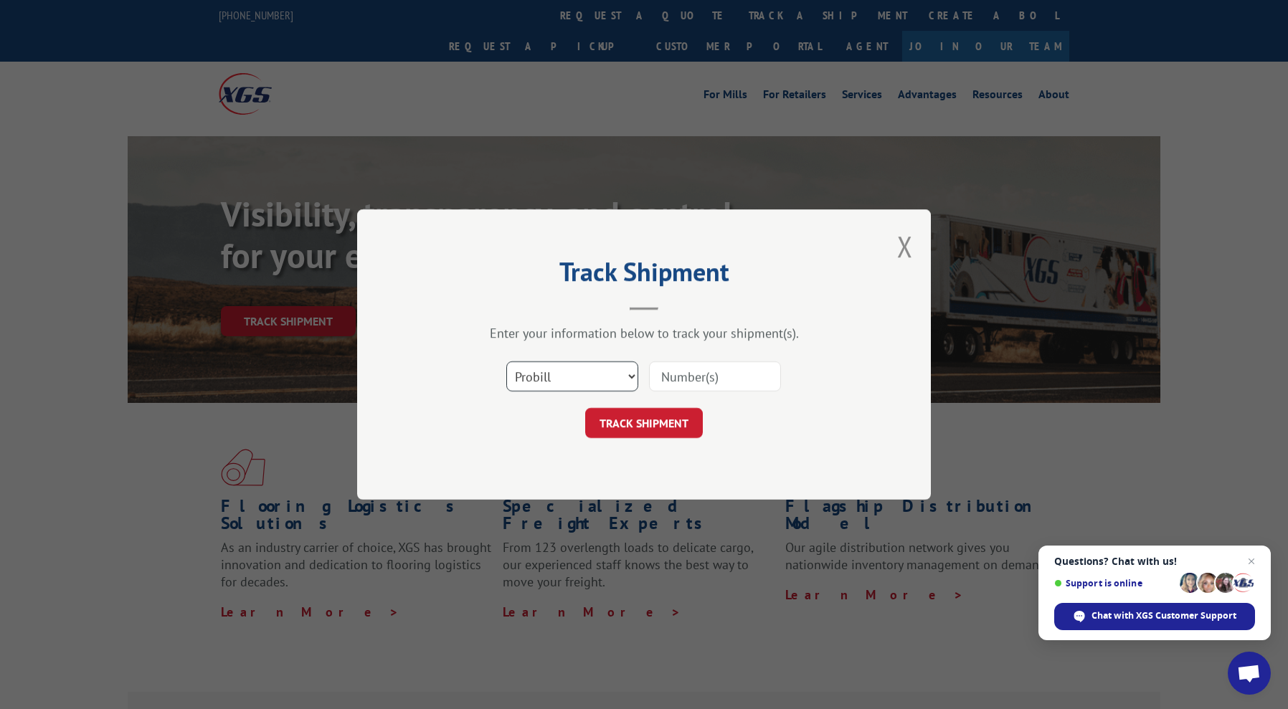
click at [545, 368] on select "Select category... Probill BOL PO" at bounding box center [572, 377] width 132 height 30
select select "po"
click at [506, 362] on select "Select category... Probill BOL PO" at bounding box center [572, 377] width 132 height 30
click at [734, 375] on input at bounding box center [715, 377] width 132 height 30
type input "12121"
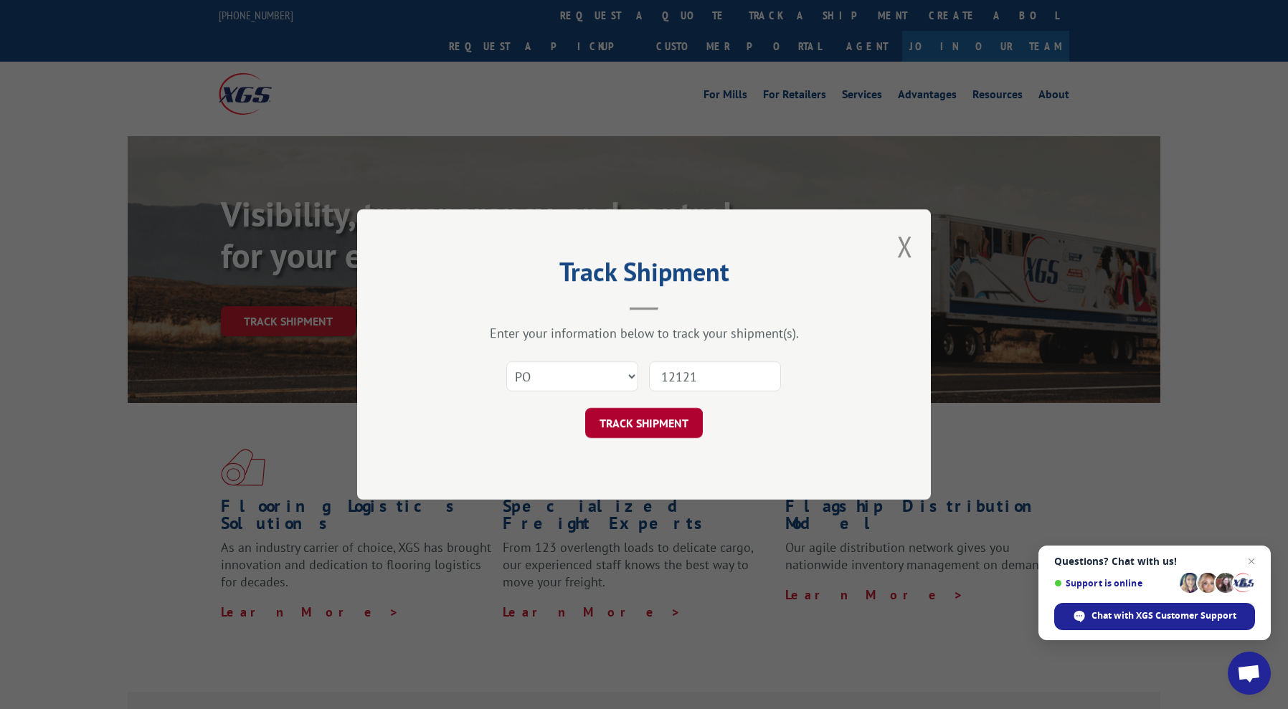
click at [672, 434] on button "TRACK SHIPMENT" at bounding box center [644, 423] width 118 height 30
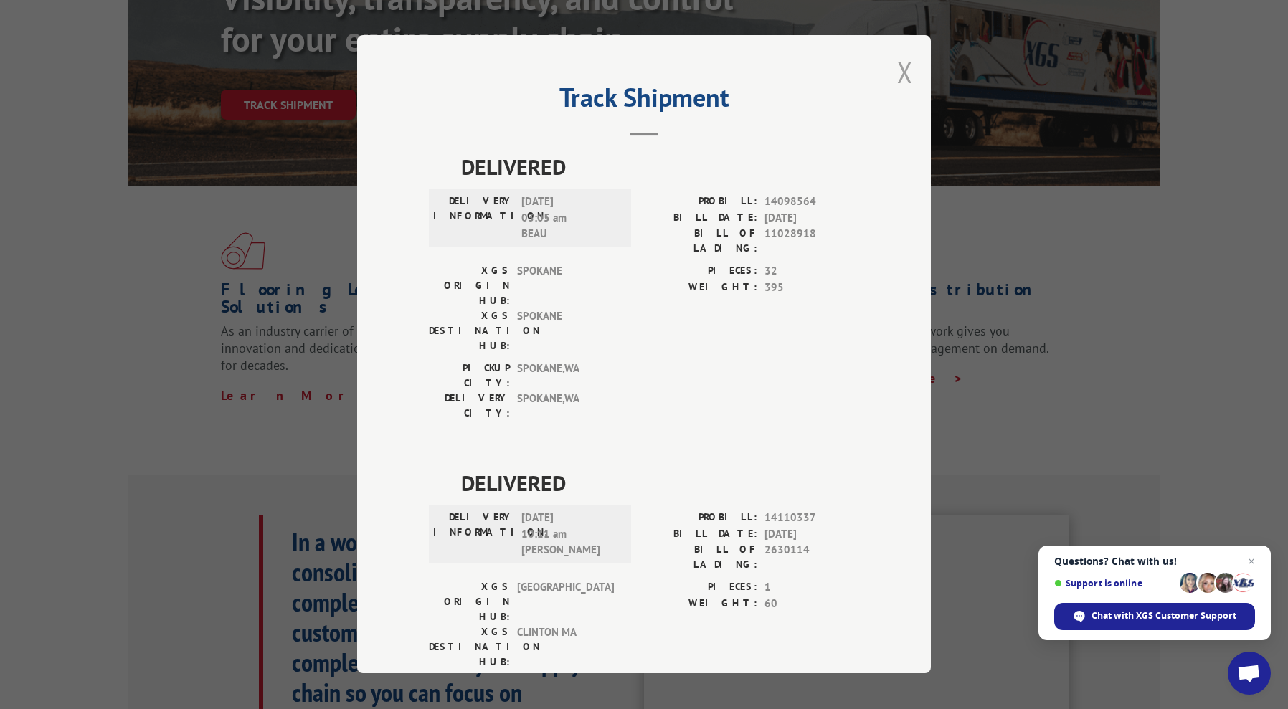
scroll to position [94, 0]
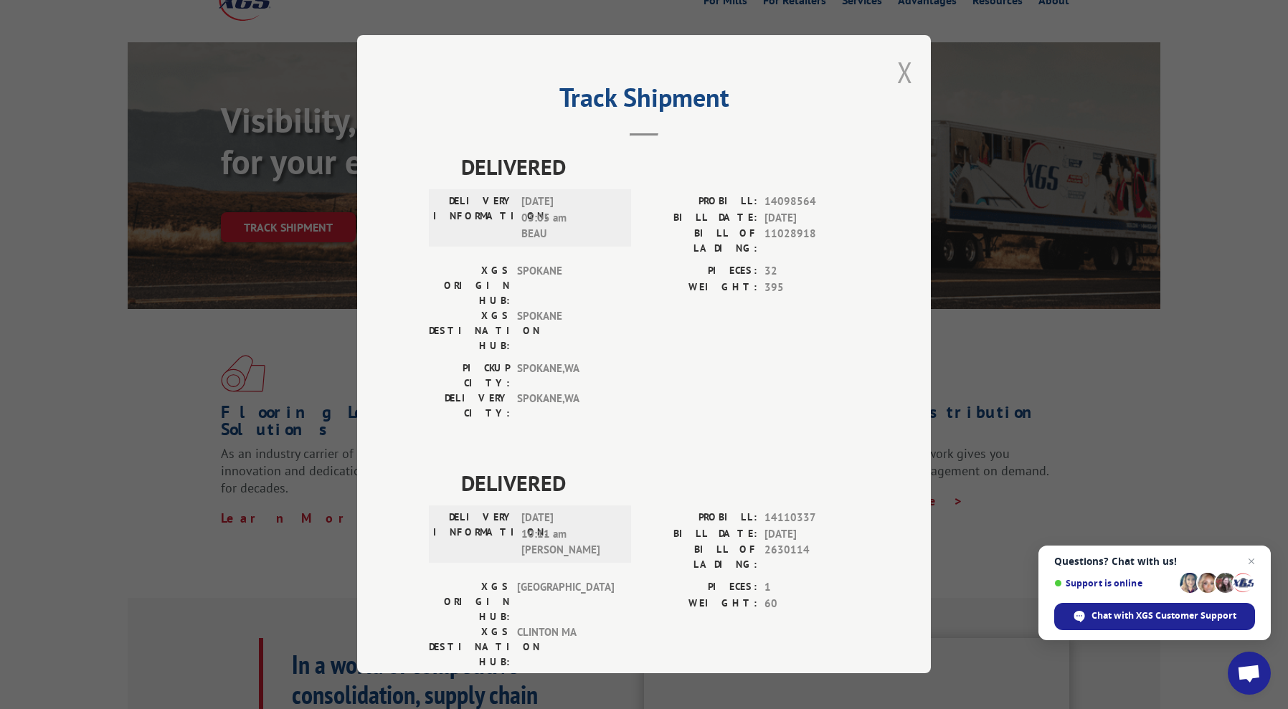
click at [912, 60] on button "Close modal" at bounding box center [905, 72] width 16 height 38
